Goal: Use online tool/utility: Utilize a website feature to perform a specific function

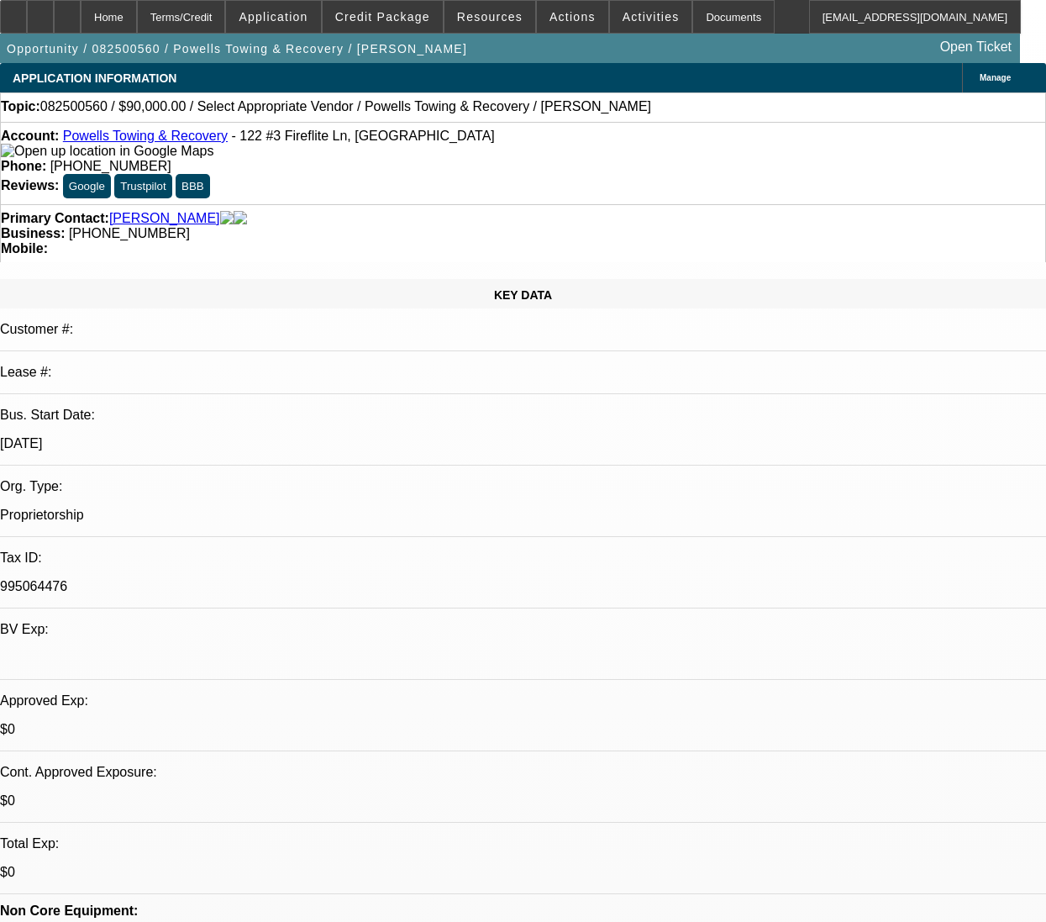
select select "0"
select select "2"
select select "0.1"
select select "4"
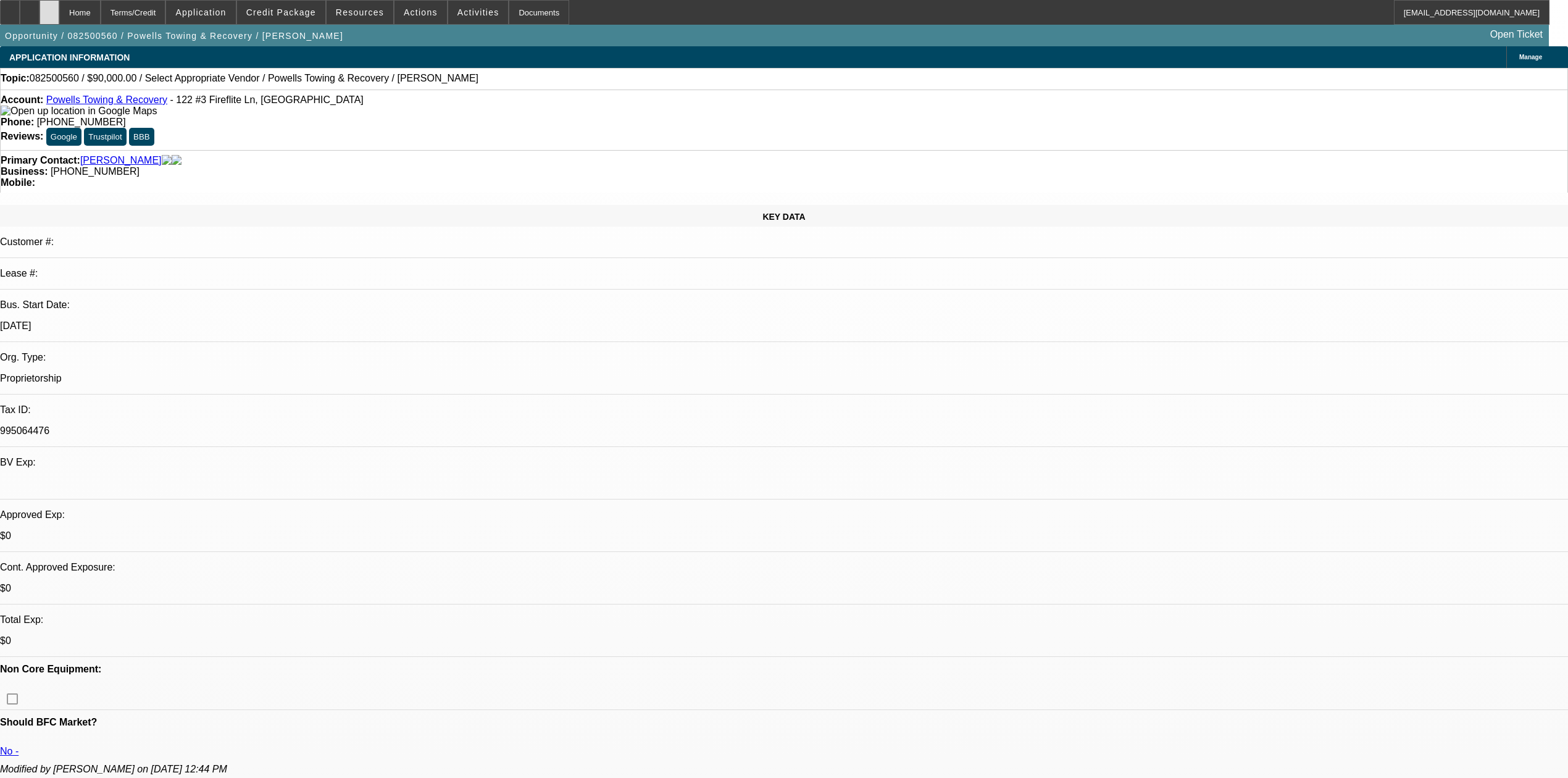
click at [60, 7] on div at bounding box center [49, 12] width 20 height 25
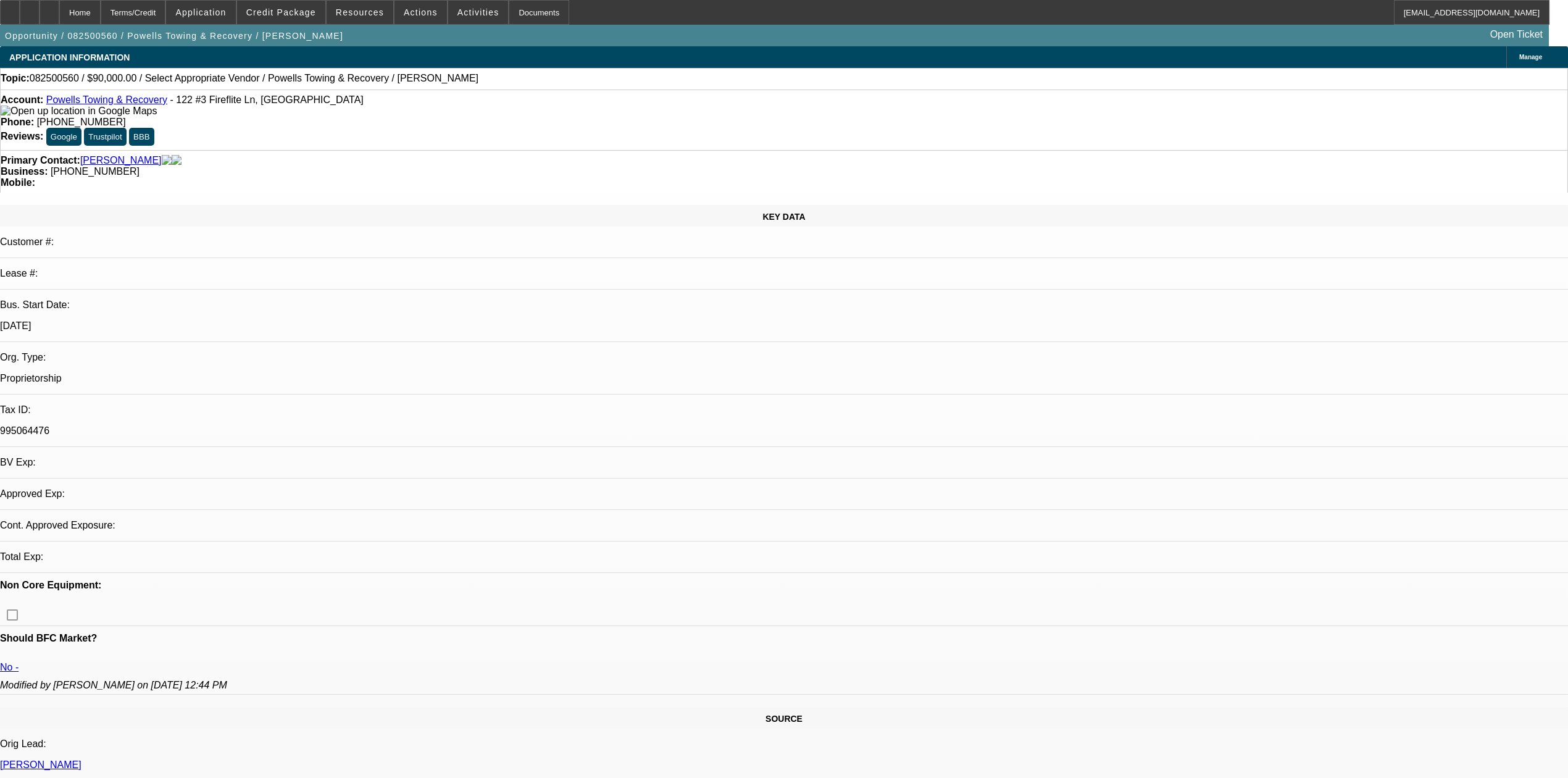
select select "0"
select select "2"
select select "0.1"
select select "4"
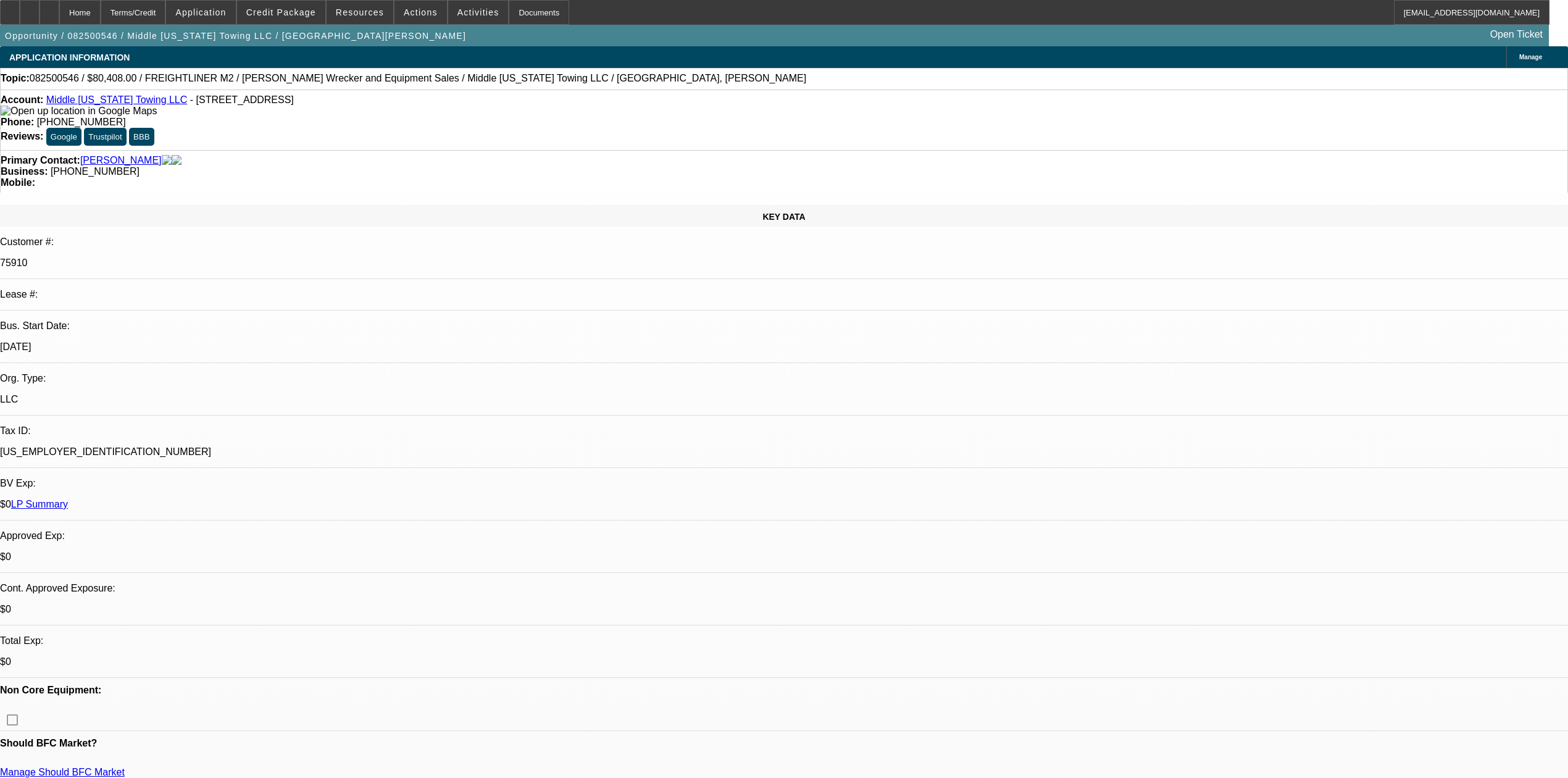
select select "0"
select select "2"
select select "0"
select select "6"
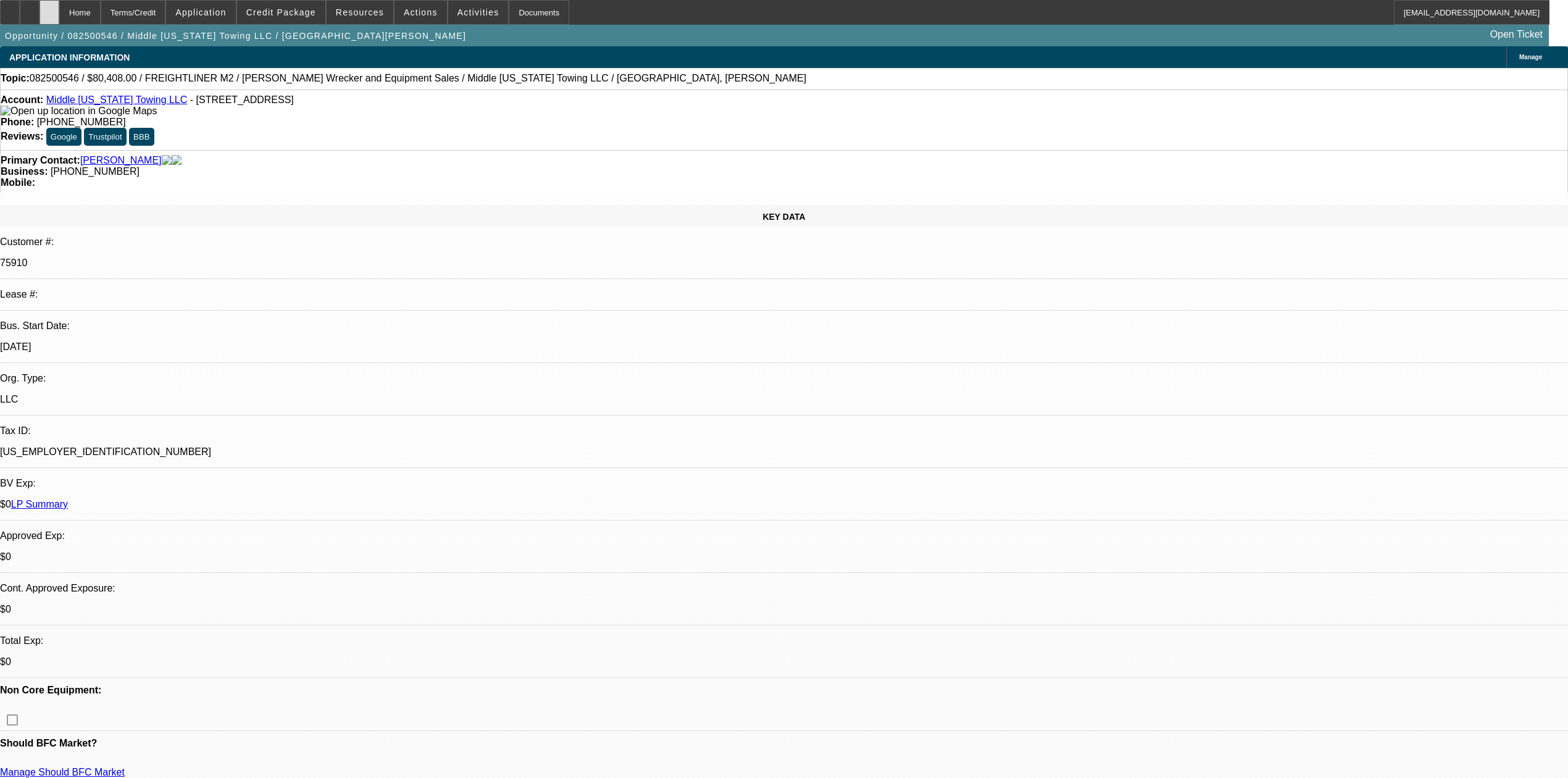
click at [49, 8] on icon at bounding box center [49, 8] width 0 height 0
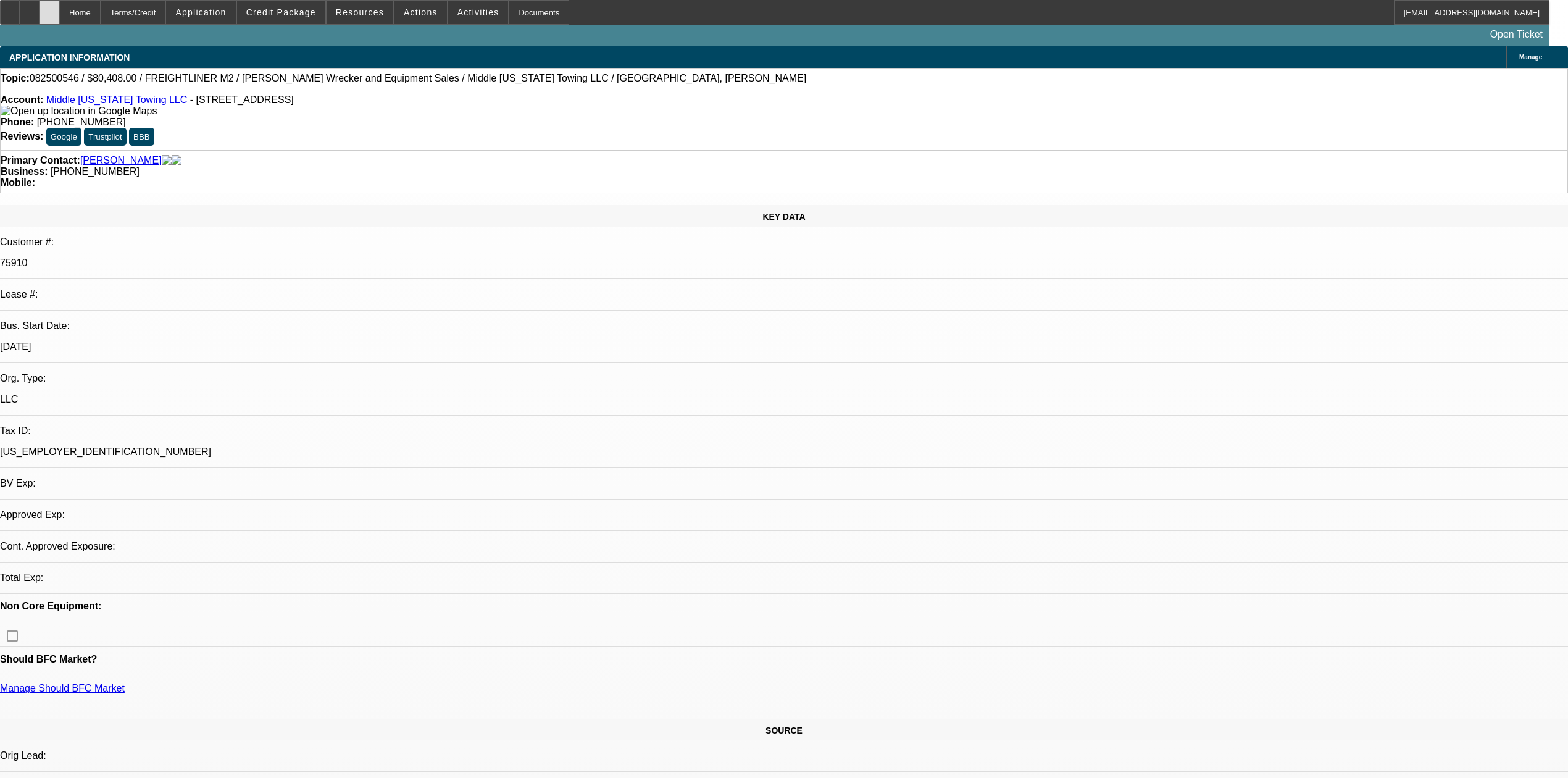
select select "0"
select select "1"
select select "2"
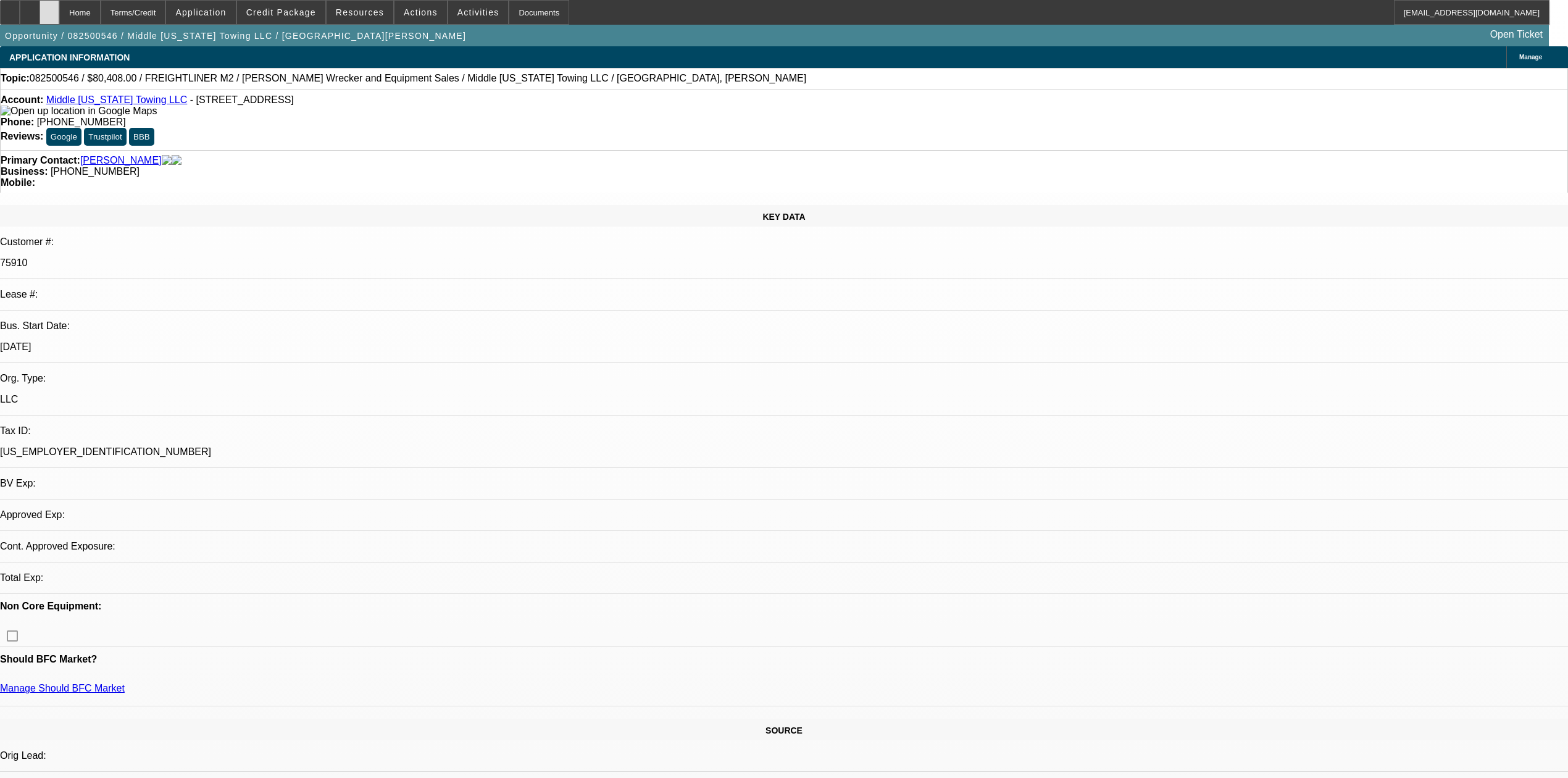
select select "6"
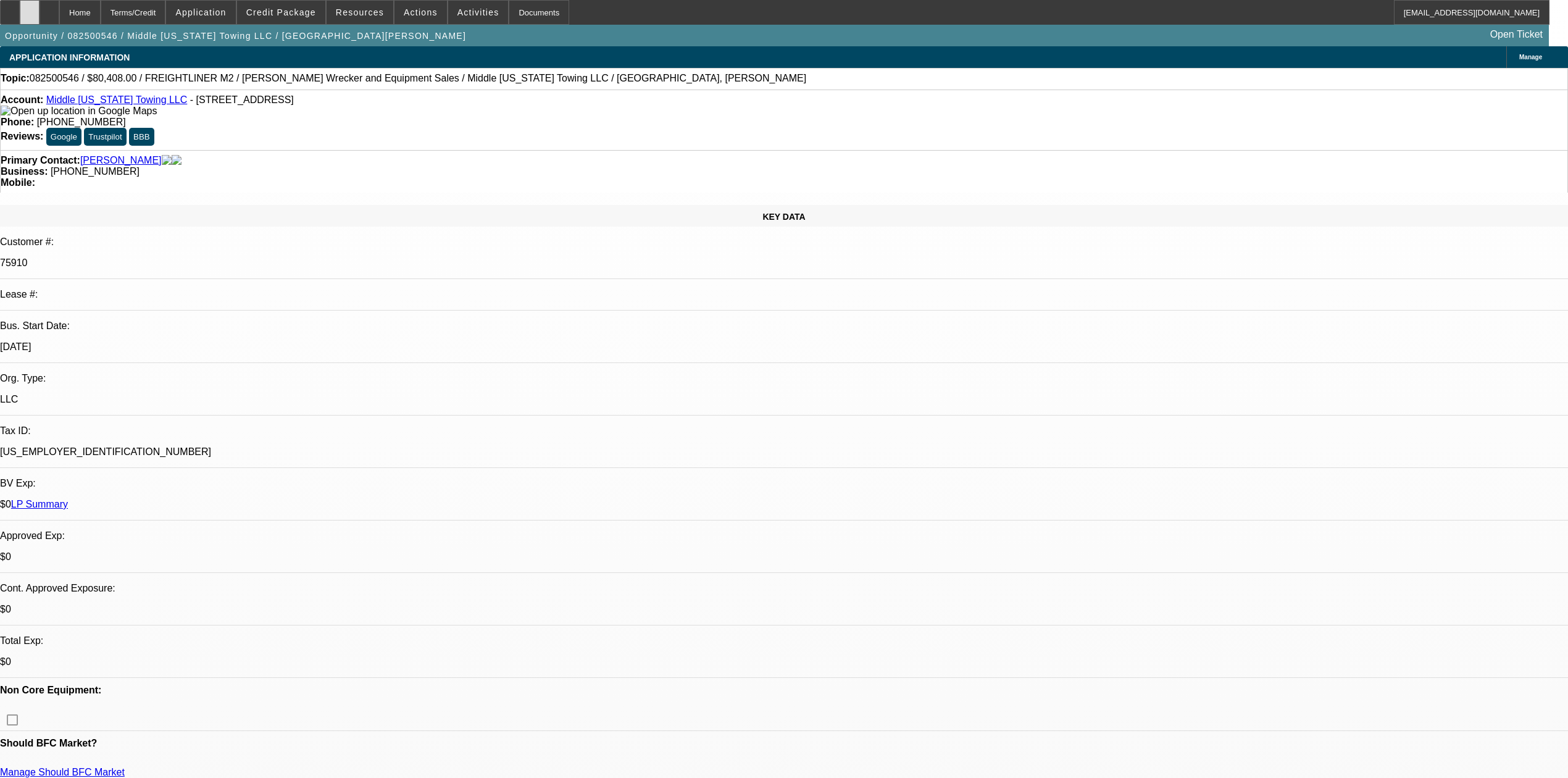
click at [38, 6] on div at bounding box center [29, 12] width 20 height 25
